Goal: Transaction & Acquisition: Purchase product/service

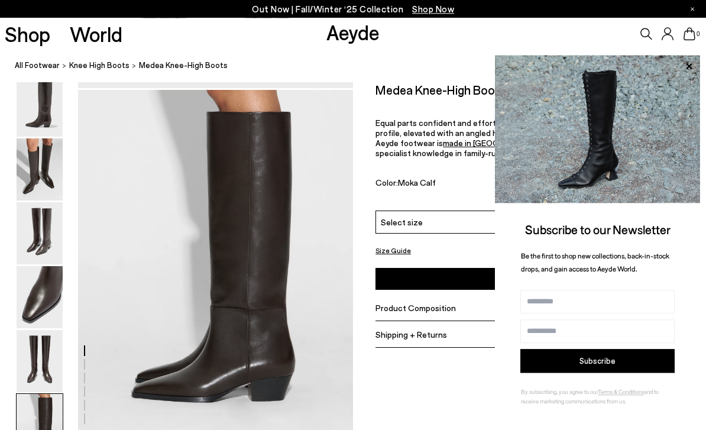
scroll to position [1833, 0]
